Goal: Task Accomplishment & Management: Manage account settings

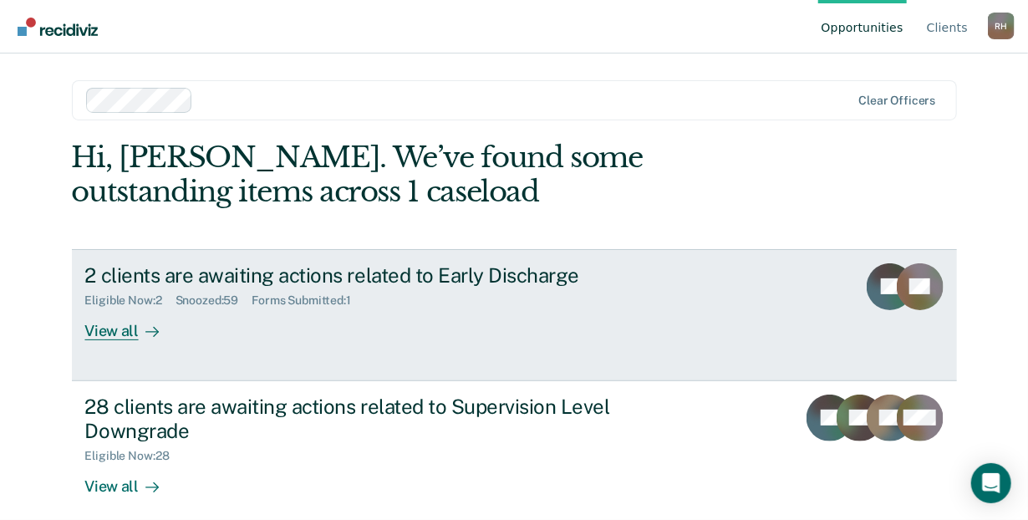
click at [129, 277] on div "2 clients are awaiting actions related to Early Discharge" at bounding box center [378, 275] width 587 height 24
